Goal: Task Accomplishment & Management: Use online tool/utility

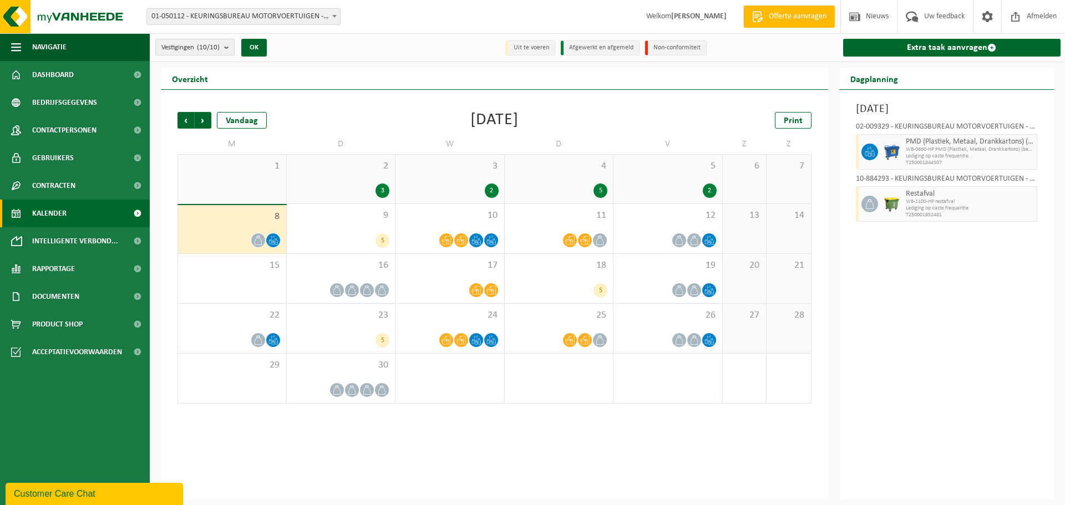
click at [228, 46] on b "submit" at bounding box center [229, 47] width 10 height 16
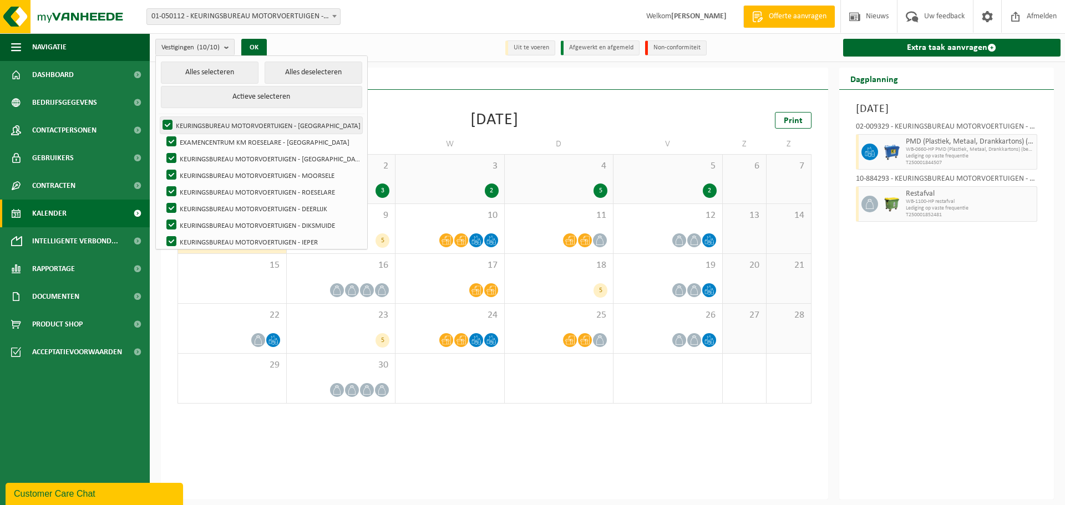
click at [168, 121] on label "KEURINGSBUREAU MOTORVOERTUIGEN - [GEOGRAPHIC_DATA]" at bounding box center [261, 125] width 202 height 17
click at [159, 117] on input "KEURINGSBUREAU MOTORVOERTUIGEN - [GEOGRAPHIC_DATA]" at bounding box center [158, 116] width 1 height 1
click at [165, 123] on label "KEURINGSBUREAU MOTORVOERTUIGEN - [GEOGRAPHIC_DATA]" at bounding box center [261, 125] width 202 height 17
click at [159, 117] on input "KEURINGSBUREAU MOTORVOERTUIGEN - [GEOGRAPHIC_DATA]" at bounding box center [158, 116] width 1 height 1
click at [168, 124] on label "KEURINGSBUREAU MOTORVOERTUIGEN - [GEOGRAPHIC_DATA]" at bounding box center [261, 125] width 202 height 17
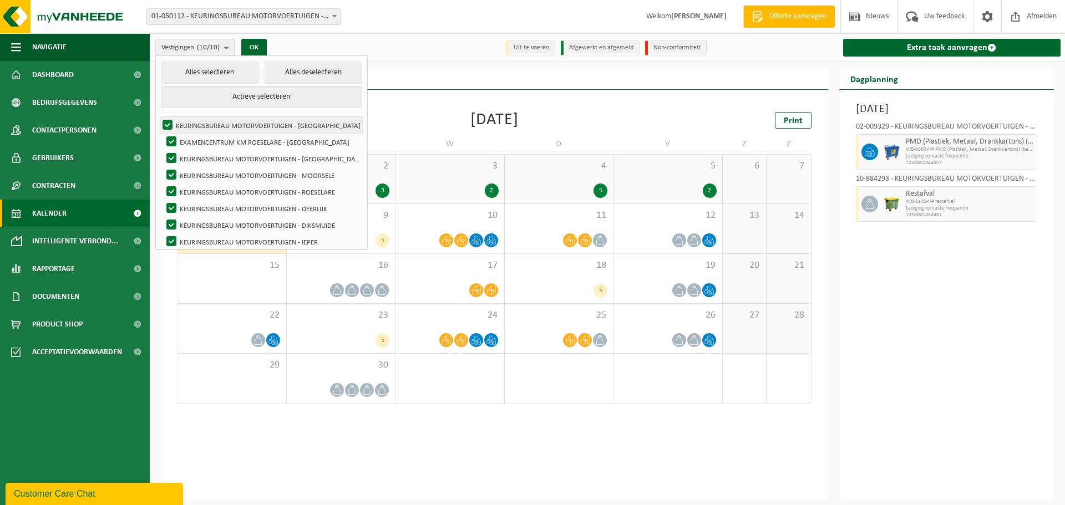
click at [159, 117] on input "KEURINGSBUREAU MOTORVOERTUIGEN - [GEOGRAPHIC_DATA]" at bounding box center [158, 116] width 1 height 1
click at [167, 123] on label "KEURINGSBUREAU MOTORVOERTUIGEN - [GEOGRAPHIC_DATA]" at bounding box center [261, 125] width 202 height 17
click at [159, 117] on input "KEURINGSBUREAU MOTORVOERTUIGEN - [GEOGRAPHIC_DATA]" at bounding box center [158, 116] width 1 height 1
click at [284, 74] on button "Alles deselecteren" at bounding box center [314, 73] width 98 height 22
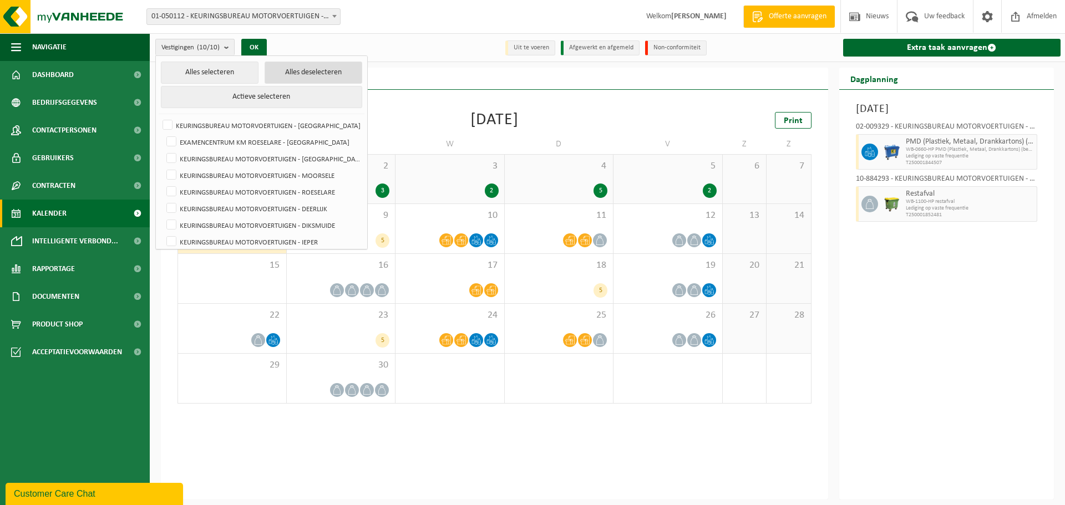
checkbox input "false"
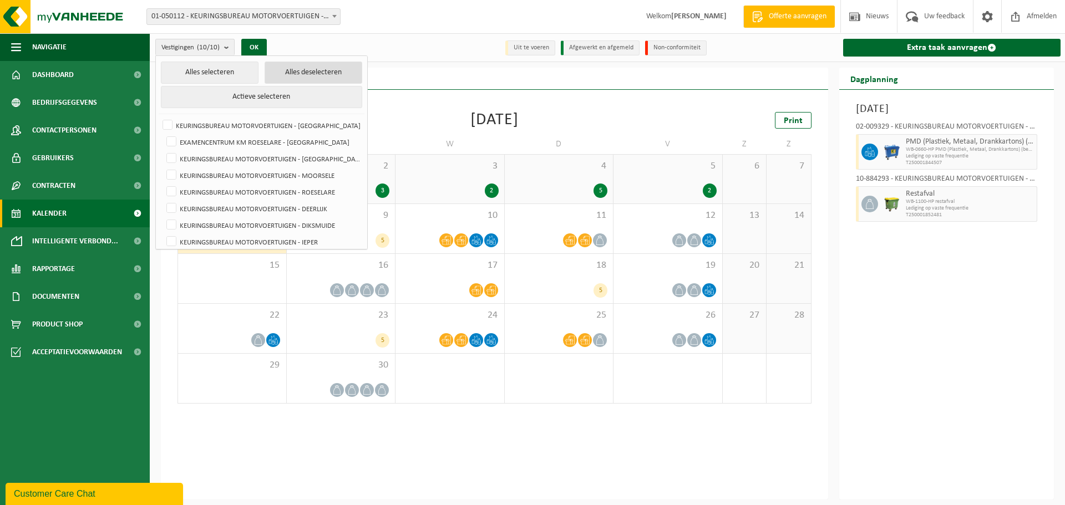
checkbox input "false"
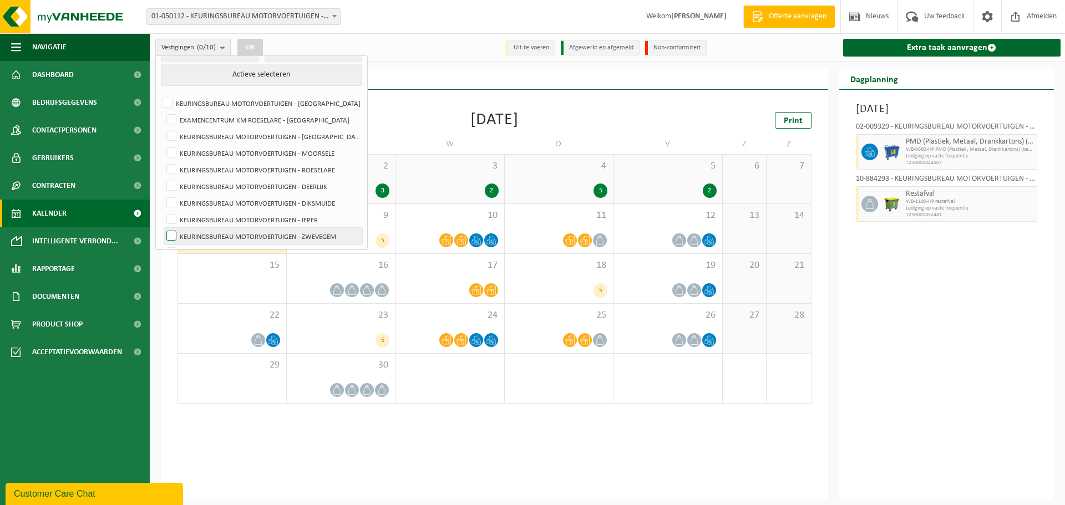
scroll to position [39, 0]
click at [173, 201] on label "KEURINGSBUREAU MOTORVOERTUIGEN - IEPER" at bounding box center [263, 203] width 198 height 17
click at [162, 195] on input "KEURINGSBUREAU MOTORVOERTUIGEN - IEPER" at bounding box center [162, 194] width 1 height 1
checkbox input "true"
click at [254, 43] on button "OK" at bounding box center [250, 48] width 26 height 18
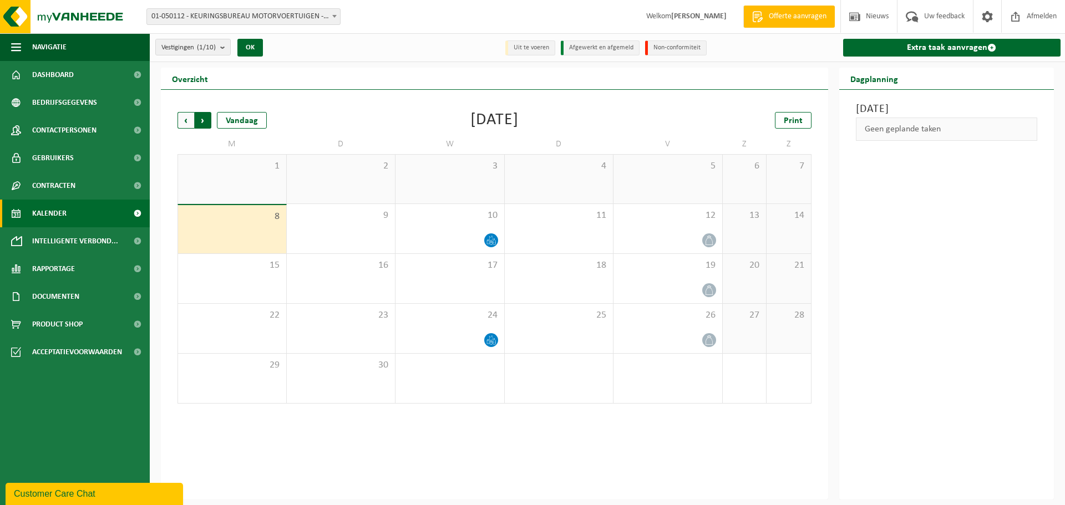
click at [187, 122] on span "Vorige" at bounding box center [185, 120] width 17 height 17
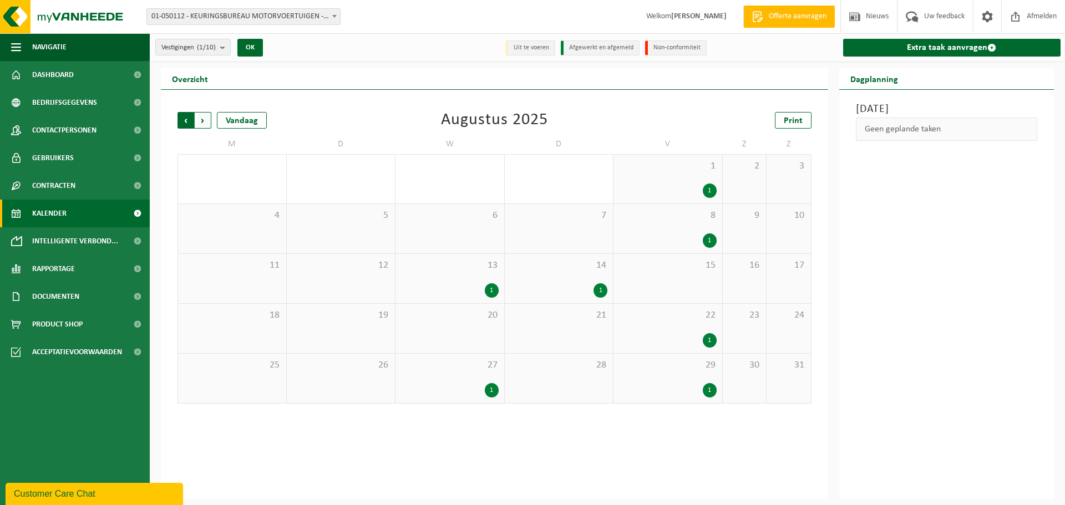
click at [205, 119] on span "Volgende" at bounding box center [203, 120] width 17 height 17
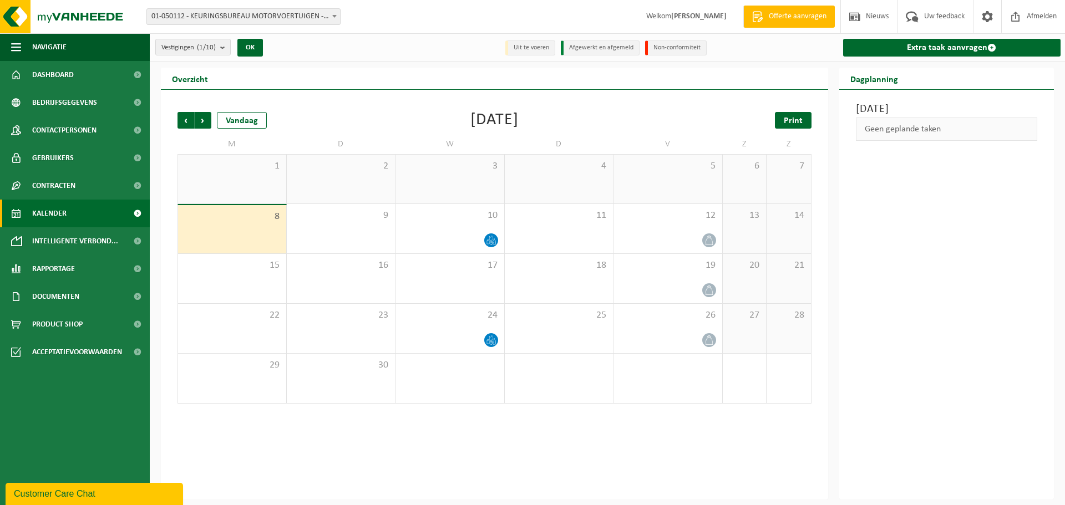
click at [790, 121] on span "Print" at bounding box center [793, 120] width 19 height 9
click at [205, 117] on span "Volgende" at bounding box center [203, 120] width 17 height 17
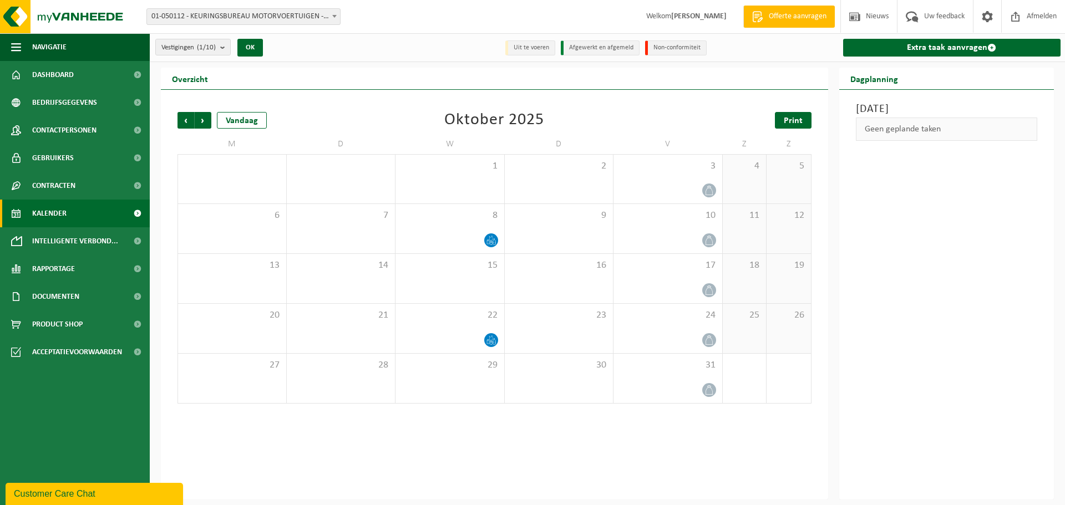
click at [794, 120] on span "Print" at bounding box center [793, 120] width 19 height 9
